Goal: Task Accomplishment & Management: Manage account settings

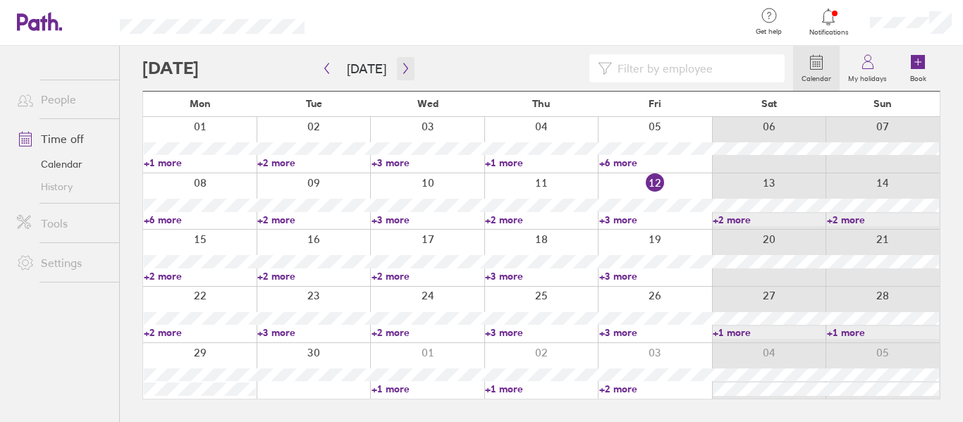
click at [400, 71] on icon "button" at bounding box center [405, 68] width 11 height 11
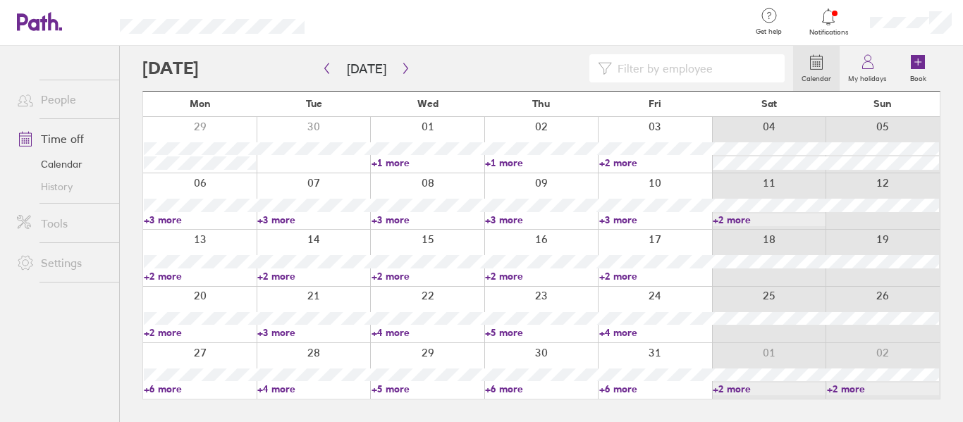
click at [295, 331] on link "+3 more" at bounding box center [313, 332] width 112 height 13
click at [324, 66] on icon "button" at bounding box center [326, 68] width 11 height 11
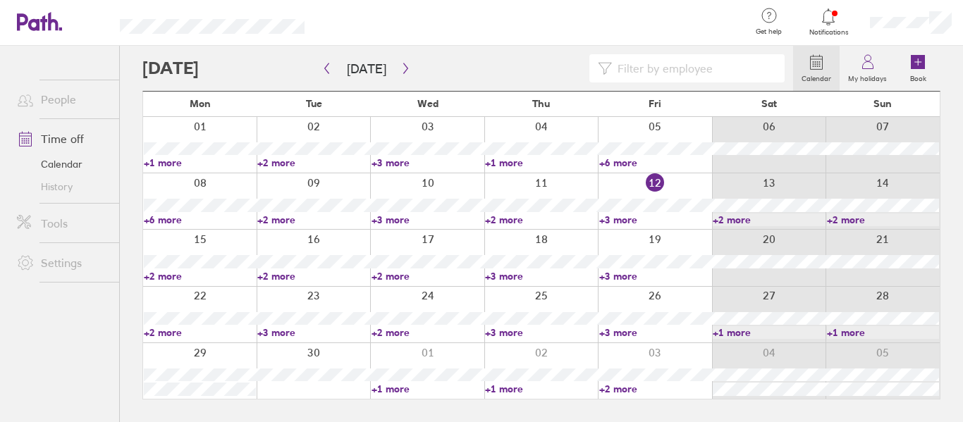
click at [505, 273] on link "+3 more" at bounding box center [541, 276] width 112 height 13
click at [163, 332] on link "+2 more" at bounding box center [200, 332] width 112 height 13
click at [74, 335] on ul "People Time off Calendar History Tools Settings" at bounding box center [59, 211] width 119 height 330
click at [507, 383] on link "+1 more" at bounding box center [541, 389] width 112 height 13
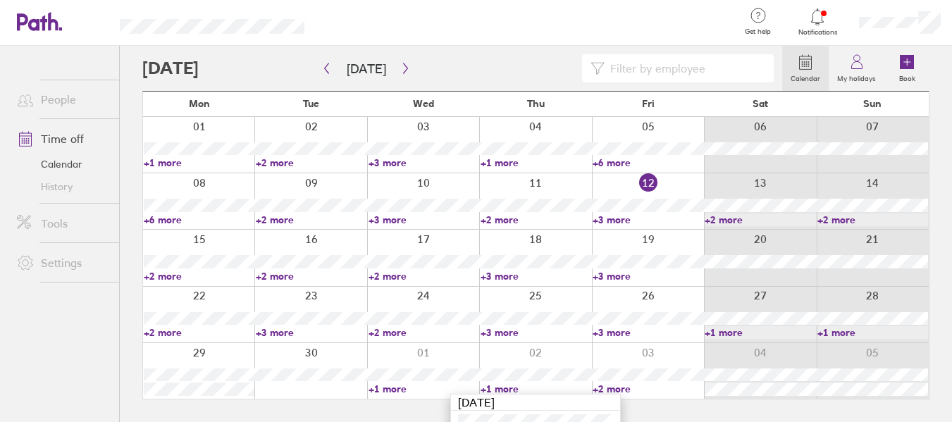
scroll to position [27, 0]
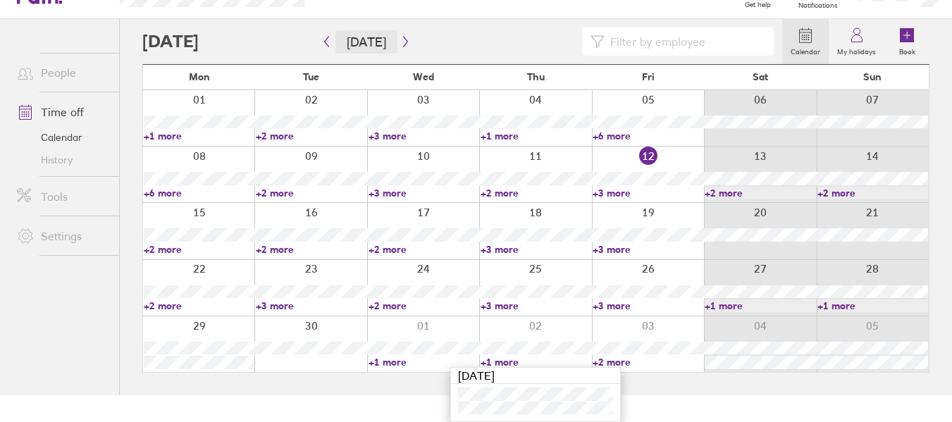
click at [388, 43] on button "[DATE]" at bounding box center [366, 41] width 62 height 23
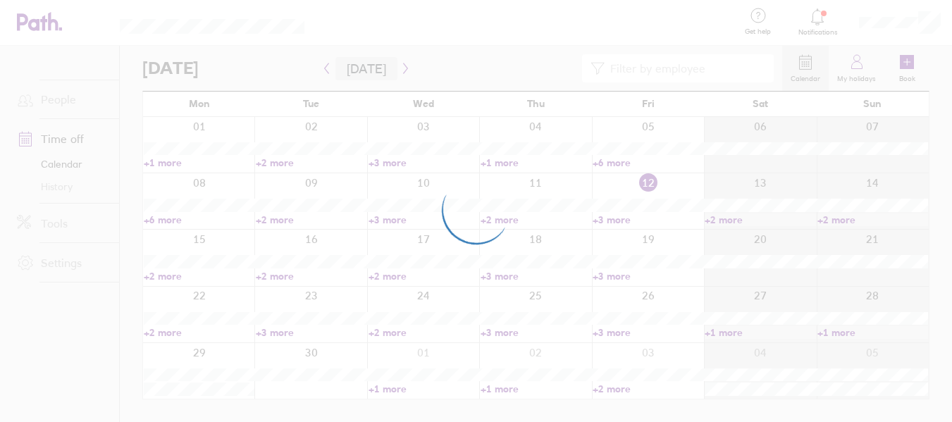
scroll to position [0, 0]
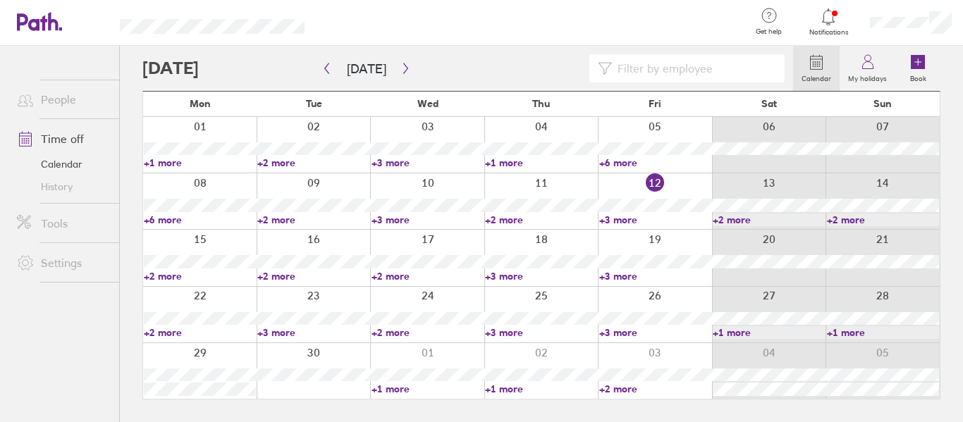
click at [165, 216] on link "+6 more" at bounding box center [200, 220] width 112 height 13
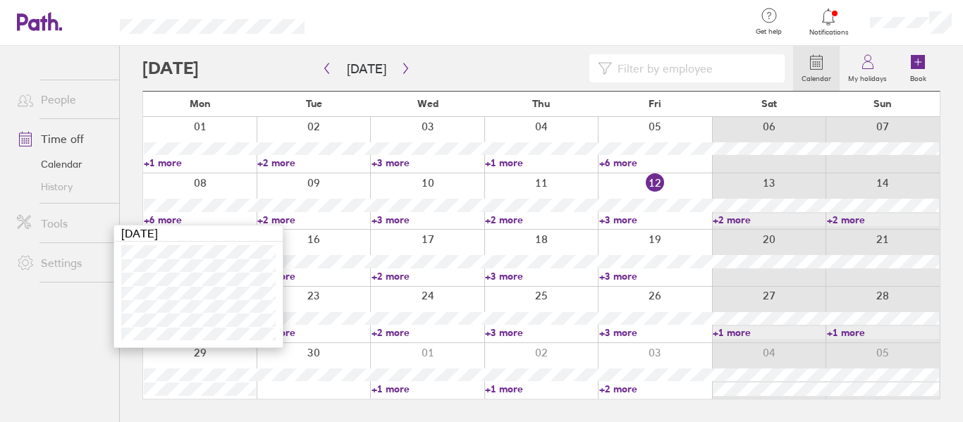
click at [66, 325] on ul "People Time off Calendar History Tools Settings" at bounding box center [59, 211] width 119 height 330
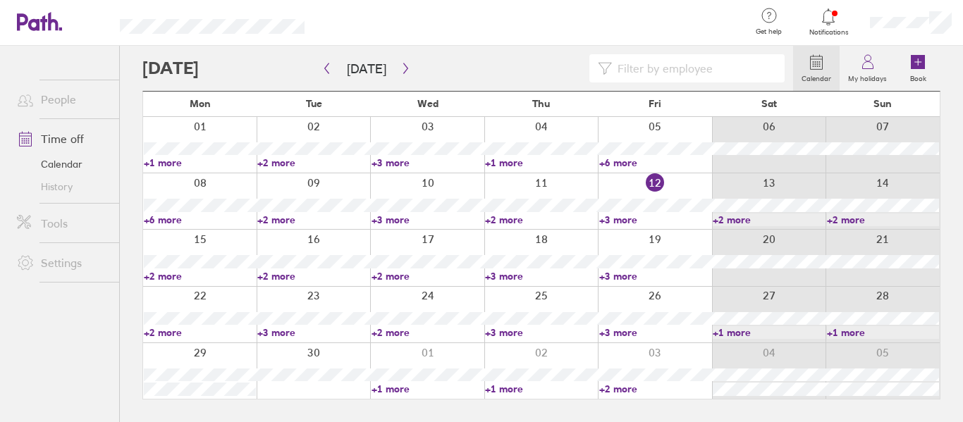
click at [499, 388] on link "+1 more" at bounding box center [541, 389] width 112 height 13
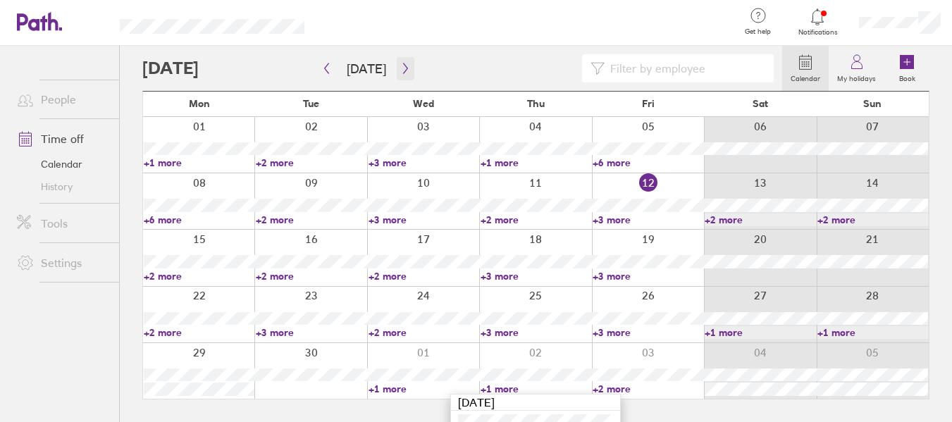
click at [401, 73] on icon "button" at bounding box center [405, 68] width 11 height 11
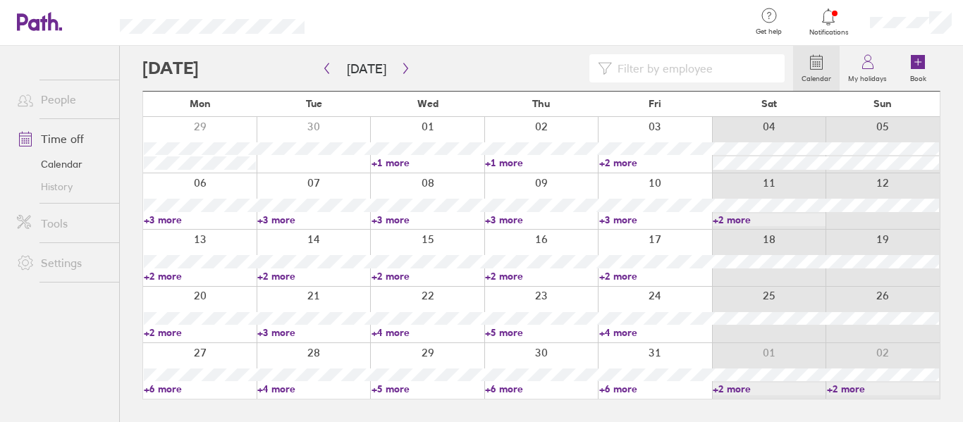
click at [614, 387] on link "+6 more" at bounding box center [655, 389] width 112 height 13
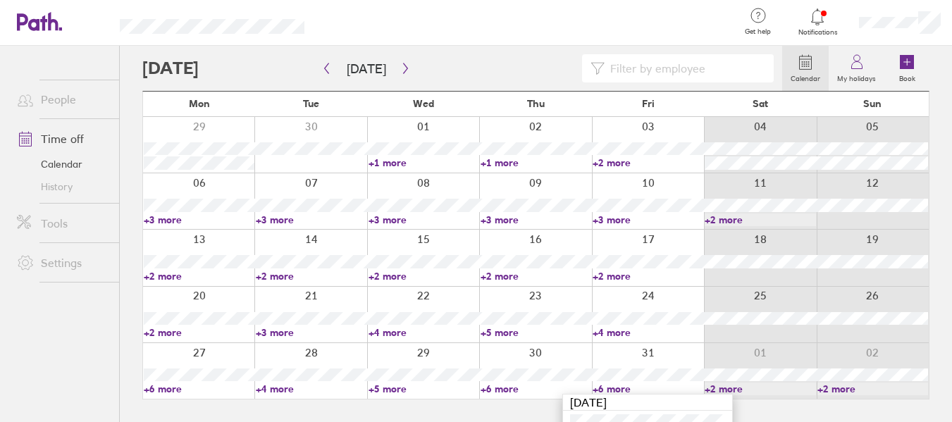
scroll to position [95, 0]
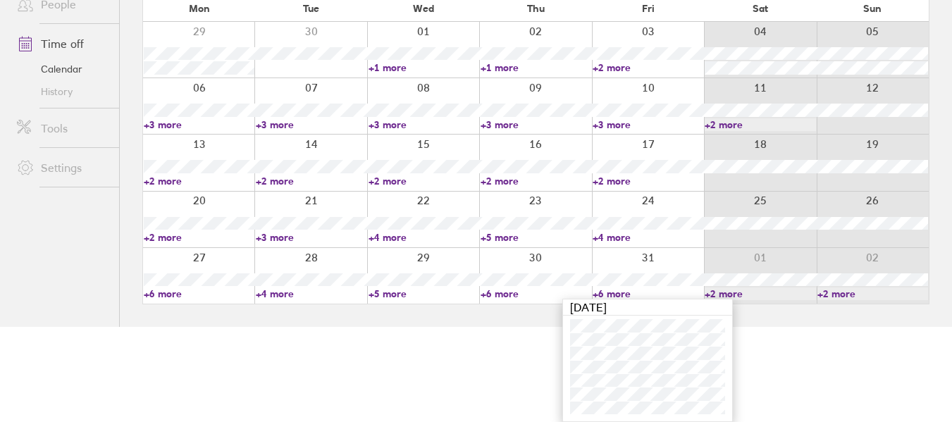
click at [387, 290] on link "+5 more" at bounding box center [424, 294] width 111 height 13
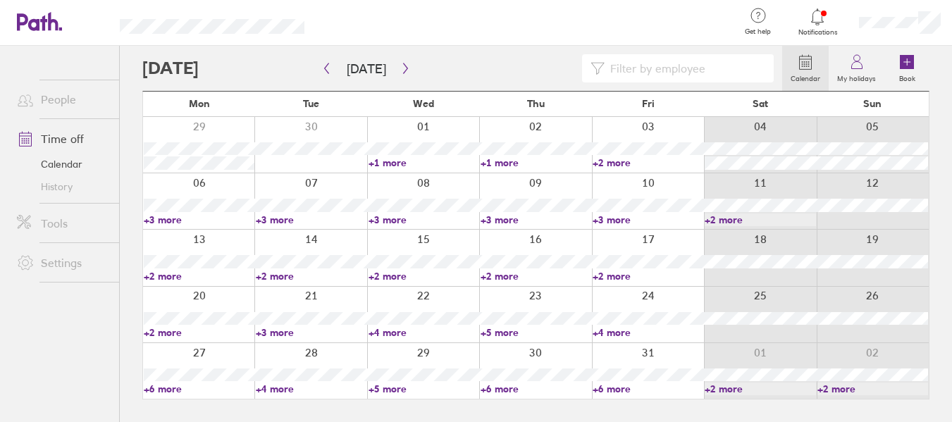
scroll to position [0, 0]
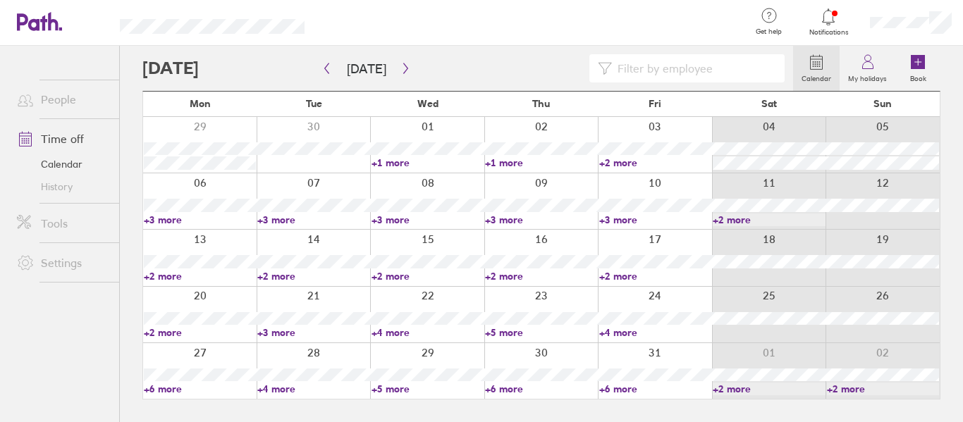
click at [391, 385] on link "+5 more" at bounding box center [427, 389] width 112 height 13
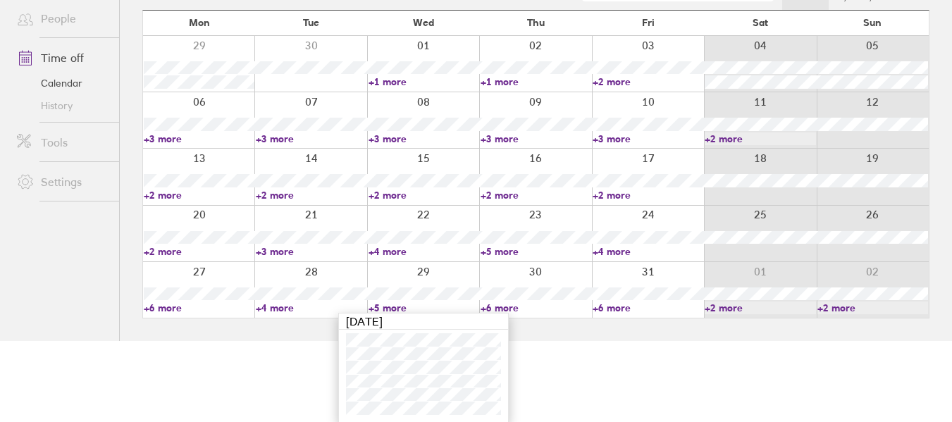
scroll to position [82, 0]
click at [280, 309] on link "+4 more" at bounding box center [311, 307] width 111 height 13
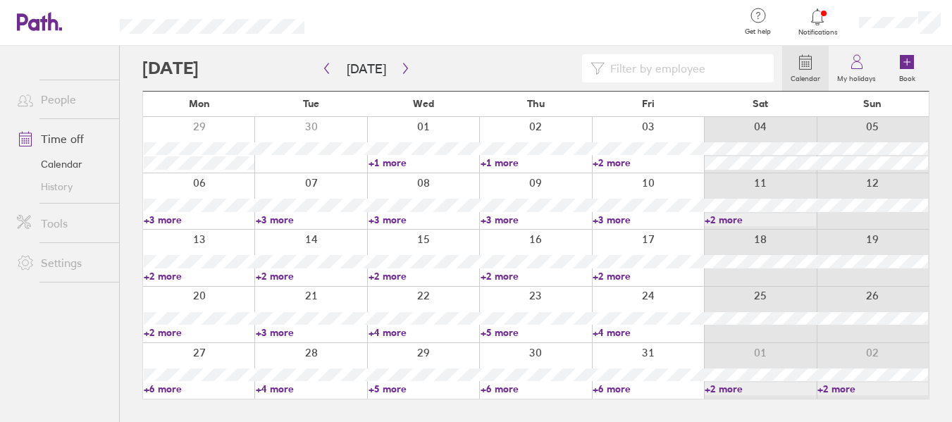
scroll to position [0, 0]
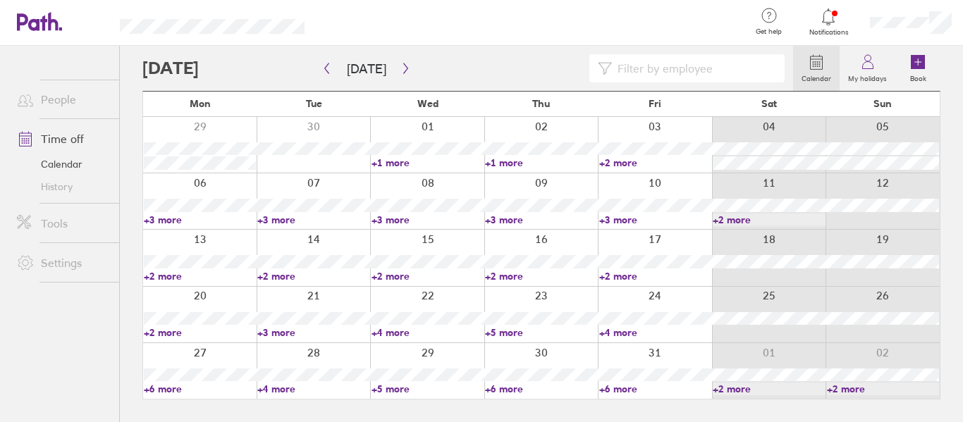
click at [277, 387] on link "+4 more" at bounding box center [313, 389] width 112 height 13
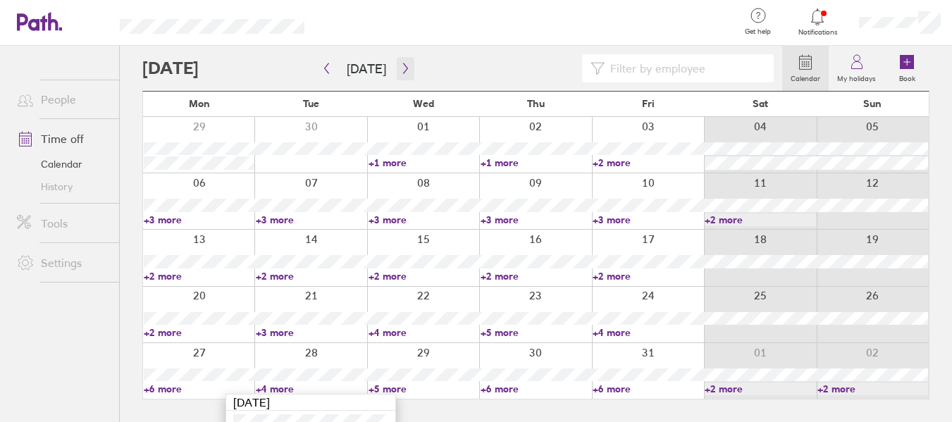
click at [401, 69] on icon "button" at bounding box center [405, 68] width 11 height 11
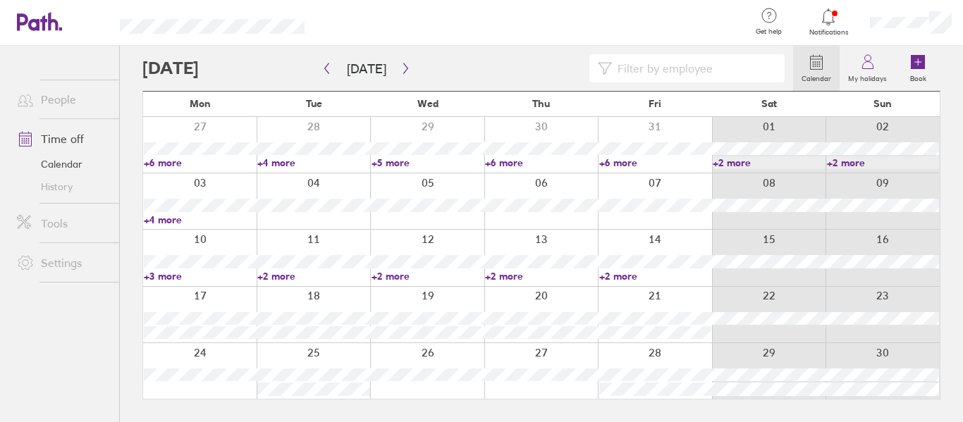
click at [626, 159] on link "+6 more" at bounding box center [655, 162] width 112 height 13
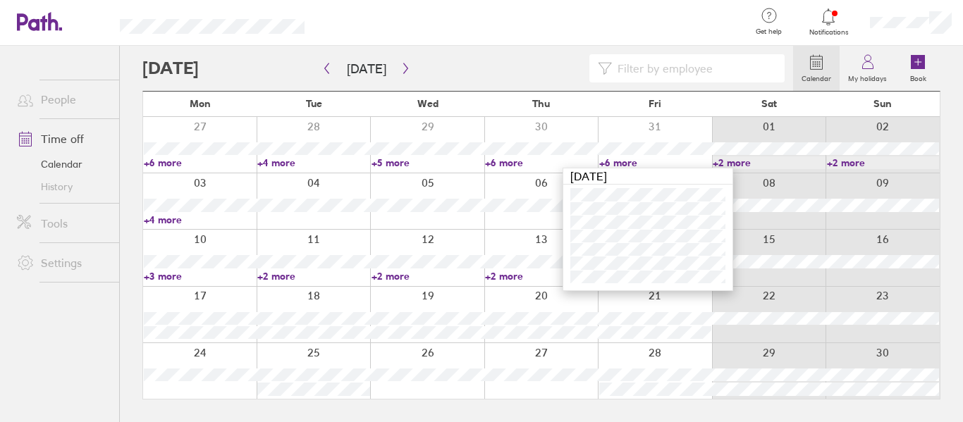
click at [165, 218] on link "+4 more" at bounding box center [200, 220] width 112 height 13
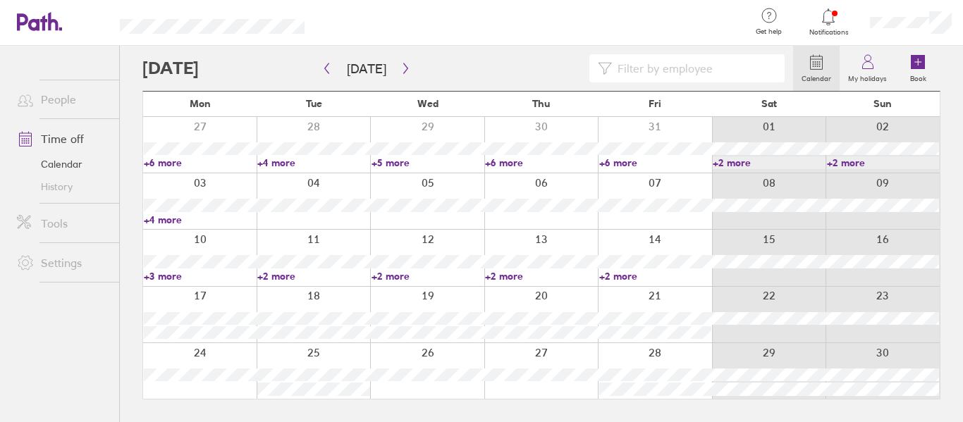
click at [160, 218] on link "+4 more" at bounding box center [200, 220] width 112 height 13
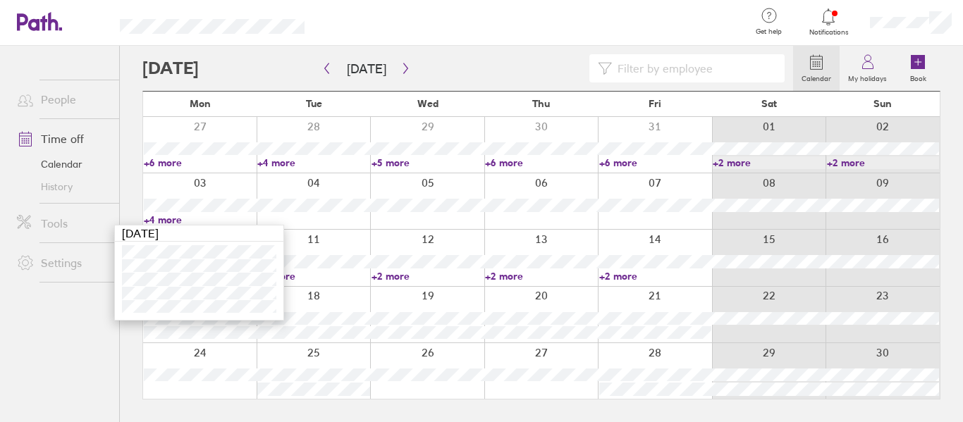
click at [80, 369] on ul "People Time off Calendar History Tools Settings" at bounding box center [59, 211] width 119 height 330
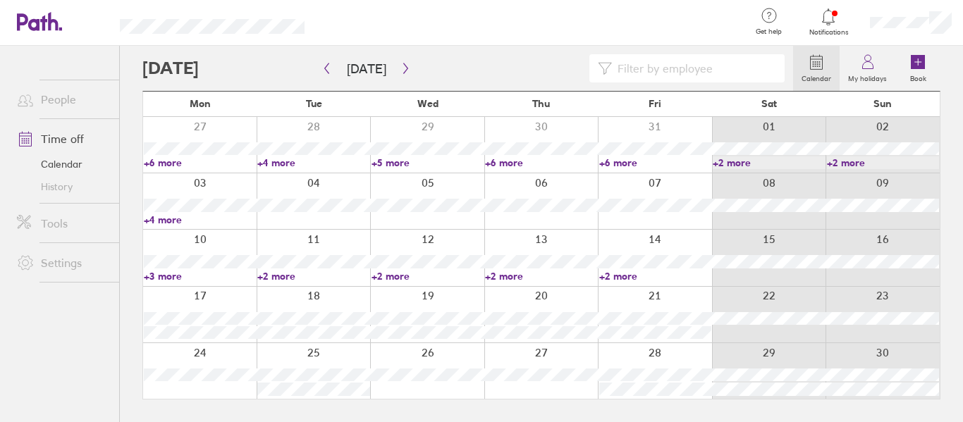
click at [280, 279] on link "+2 more" at bounding box center [313, 276] width 112 height 13
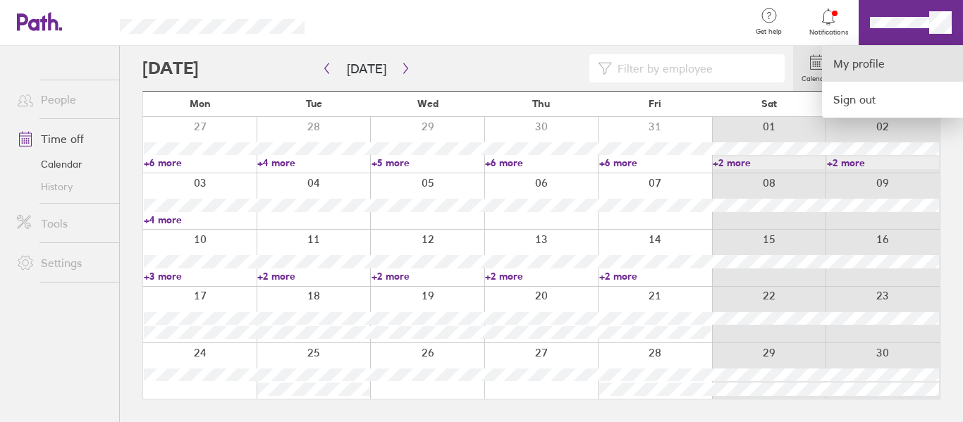
click at [853, 70] on link "My profile" at bounding box center [892, 64] width 141 height 36
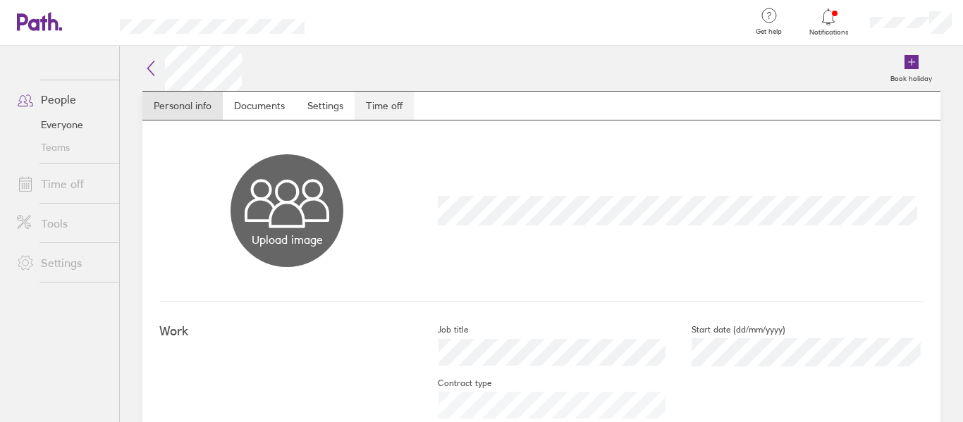
click at [375, 112] on link "Time off" at bounding box center [383, 106] width 59 height 28
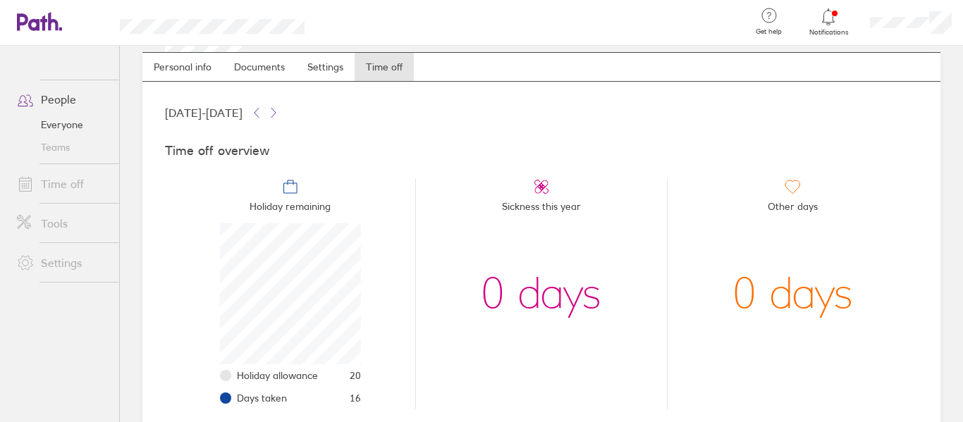
scroll to position [16, 0]
